Goal: Transaction & Acquisition: Purchase product/service

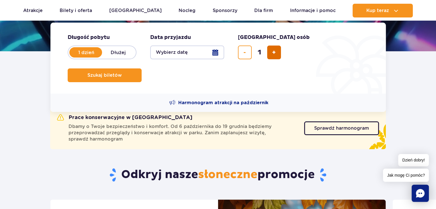
click at [281, 54] on button "dodaj bilet" at bounding box center [274, 53] width 14 height 14
type input "2"
click at [181, 51] on button "Wybierz datę" at bounding box center [187, 53] width 74 height 14
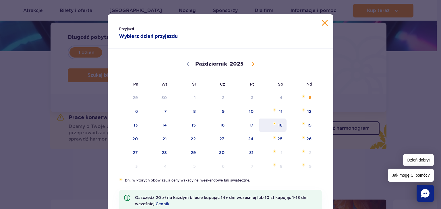
click at [273, 124] on span "Październik 18, 2025" at bounding box center [274, 123] width 3 height 3
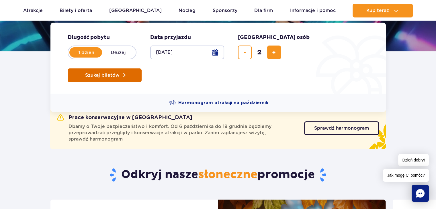
click at [120, 73] on span "Szukaj biletów" at bounding box center [102, 75] width 34 height 5
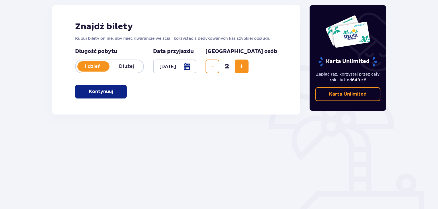
scroll to position [83, 0]
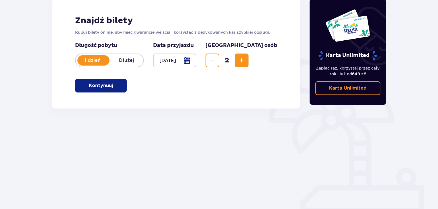
click at [90, 86] on p "Kontynuuj" at bounding box center [101, 86] width 24 height 6
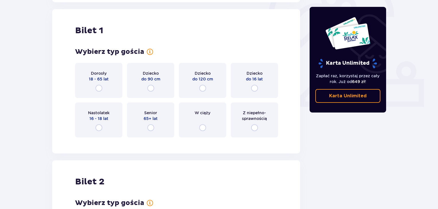
scroll to position [192, 0]
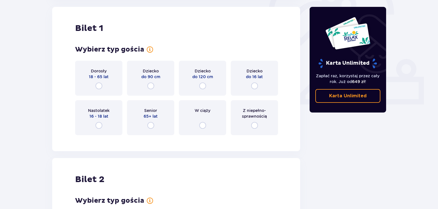
click at [96, 86] on input "radio" at bounding box center [99, 86] width 7 height 7
radio input "true"
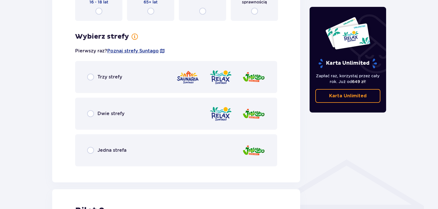
scroll to position [332, 0]
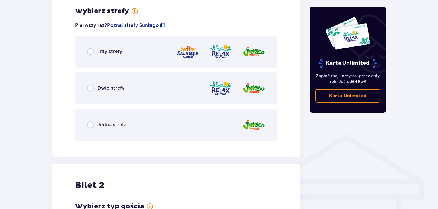
click at [87, 53] on input "radio" at bounding box center [90, 51] width 7 height 7
radio input "true"
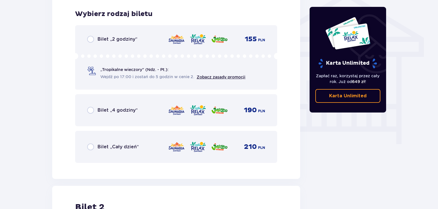
scroll to position [477, 0]
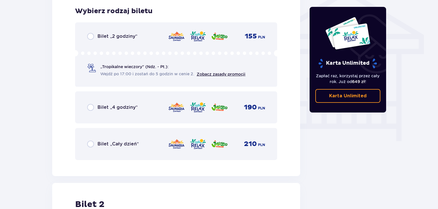
click at [93, 143] on input "radio" at bounding box center [90, 144] width 7 height 7
radio input "true"
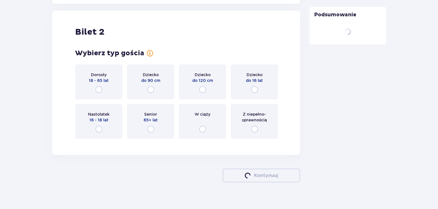
scroll to position [653, 0]
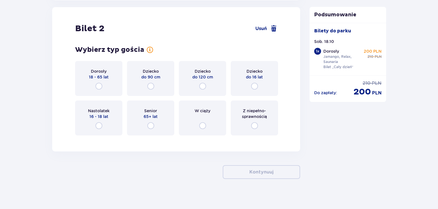
click at [98, 78] on span "18 - 65 lat" at bounding box center [99, 77] width 20 height 6
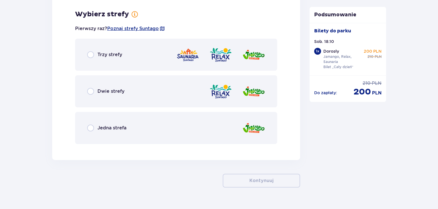
scroll to position [793, 0]
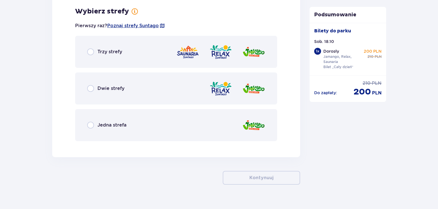
click at [89, 53] on input "radio" at bounding box center [90, 51] width 7 height 7
radio input "true"
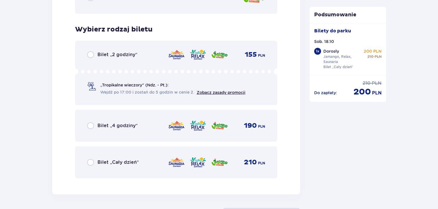
scroll to position [939, 0]
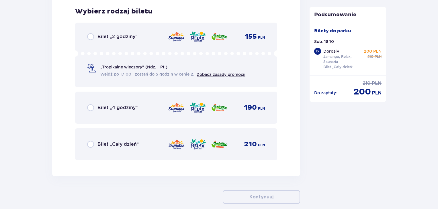
click at [102, 142] on span "Bilet „Cały dzień”" at bounding box center [118, 144] width 41 height 6
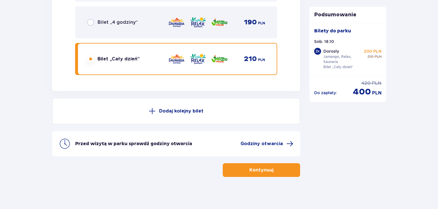
scroll to position [1026, 0]
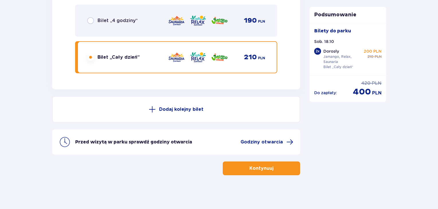
click at [260, 167] on p "Kontynuuj" at bounding box center [262, 169] width 24 height 6
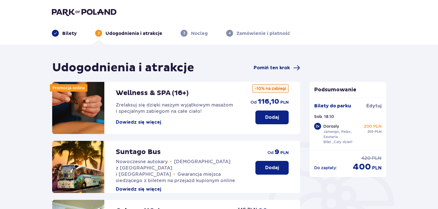
click at [280, 66] on span "Pomiń ten krok" at bounding box center [272, 68] width 36 height 6
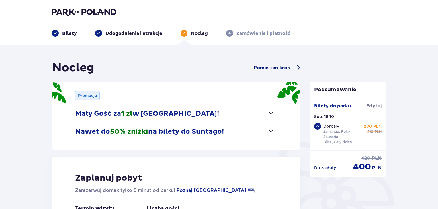
click at [288, 70] on span "Pomiń ten krok" at bounding box center [272, 68] width 36 height 6
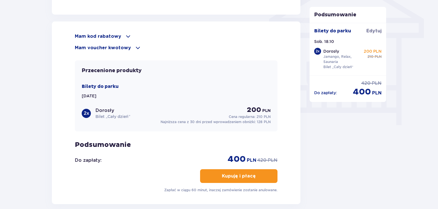
scroll to position [495, 0]
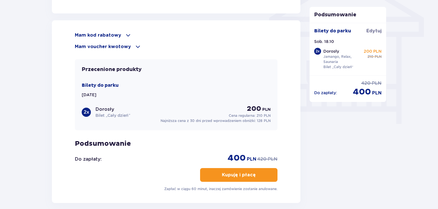
click at [81, 34] on p "Mam kod rabatowy" at bounding box center [98, 35] width 46 height 6
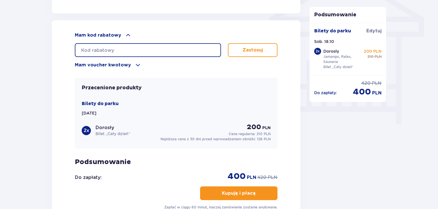
click at [96, 50] on input "text" at bounding box center [148, 50] width 146 height 14
type input "student30"
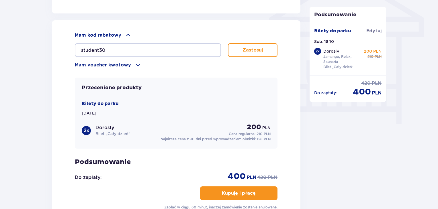
click at [250, 47] on p "Zastosuj" at bounding box center [253, 50] width 20 height 6
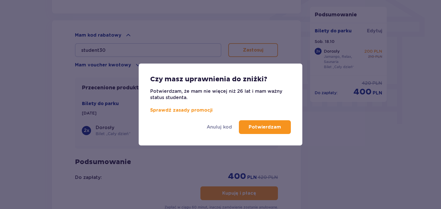
click at [276, 129] on p "Potwierdzam" at bounding box center [264, 127] width 32 height 6
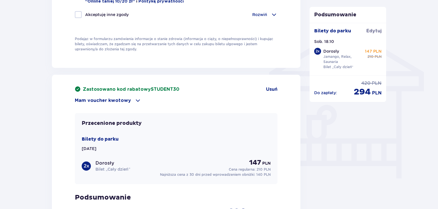
scroll to position [440, 0]
click at [90, 101] on p "Mam voucher kwotowy" at bounding box center [103, 100] width 56 height 6
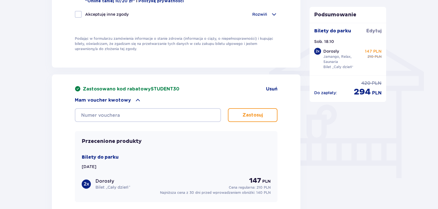
click at [86, 99] on p "Mam voucher kwotowy" at bounding box center [103, 100] width 56 height 6
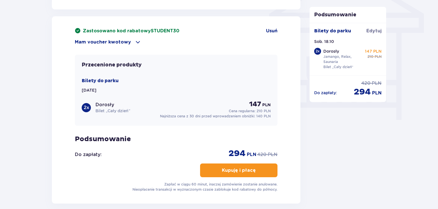
scroll to position [499, 0]
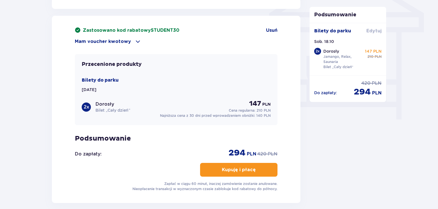
click at [376, 30] on span "Edytuj" at bounding box center [374, 31] width 15 height 6
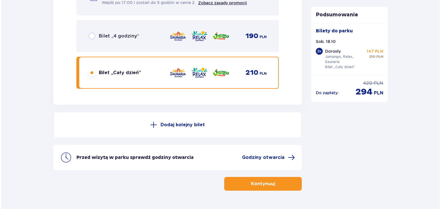
scroll to position [1026, 0]
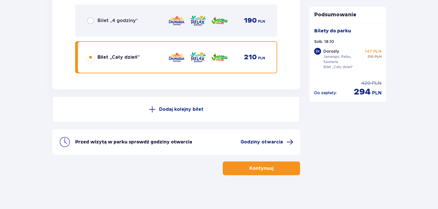
click at [281, 142] on span "Godziny otwarcia" at bounding box center [262, 142] width 42 height 6
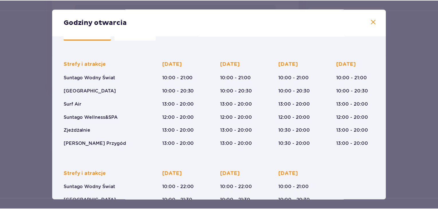
scroll to position [24, 0]
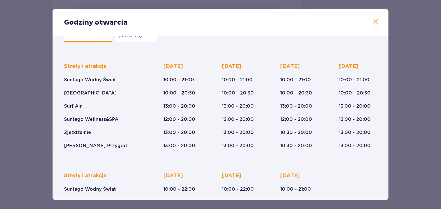
click at [376, 22] on span at bounding box center [375, 21] width 7 height 7
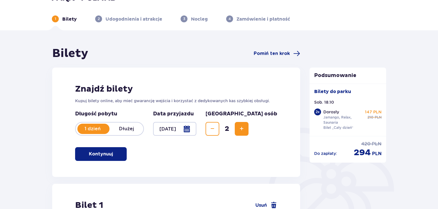
scroll to position [16, 0]
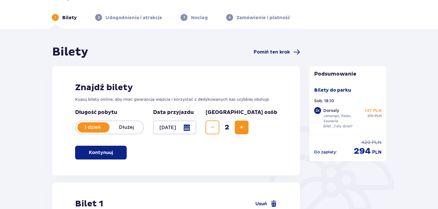
click at [297, 50] on span at bounding box center [296, 52] width 7 height 7
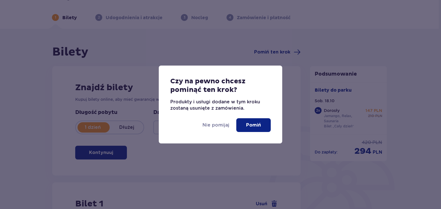
click at [256, 124] on p "Pomiń" at bounding box center [253, 125] width 15 height 6
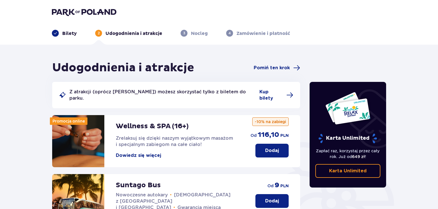
click at [67, 15] on img at bounding box center [84, 12] width 65 height 8
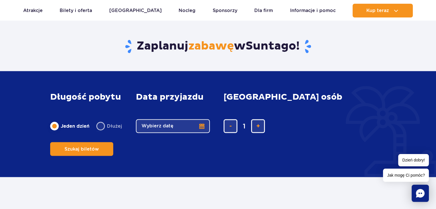
scroll to position [944, 0]
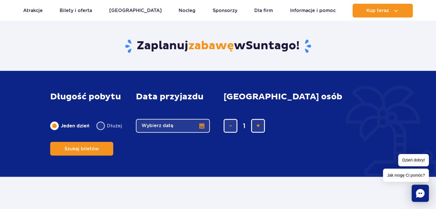
click at [402, 176] on span "Jak mogę Ci pomóc?" at bounding box center [406, 175] width 46 height 13
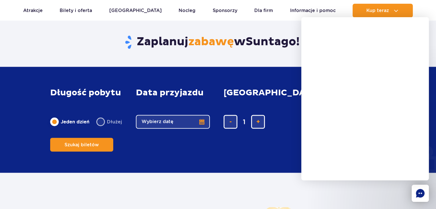
scroll to position [946, 0]
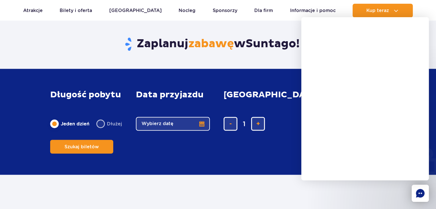
click at [264, 63] on div "Zaplanuj zabawę w Suntago !" at bounding box center [218, 35] width 345 height 67
click at [98, 38] on h2 "Zaplanuj zabawę w Suntago !" at bounding box center [218, 44] width 336 height 15
click at [176, 52] on div "Zaplanuj zabawę w Suntago !" at bounding box center [218, 35] width 345 height 67
